Goal: Go to known website: Access a specific website the user already knows

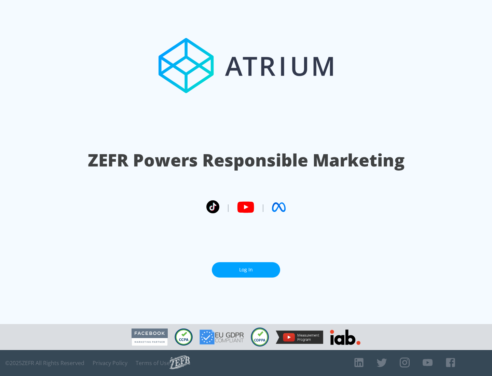
click at [246, 267] on link "Log In" at bounding box center [246, 269] width 68 height 15
